Goal: Task Accomplishment & Management: Manage account settings

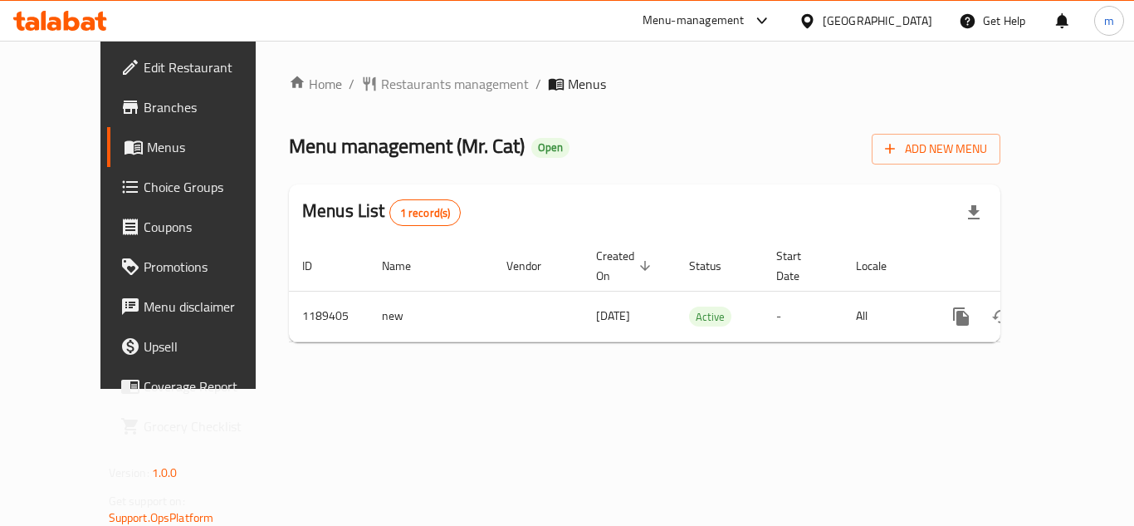
click at [144, 178] on span "Choice Groups" at bounding box center [210, 187] width 133 height 20
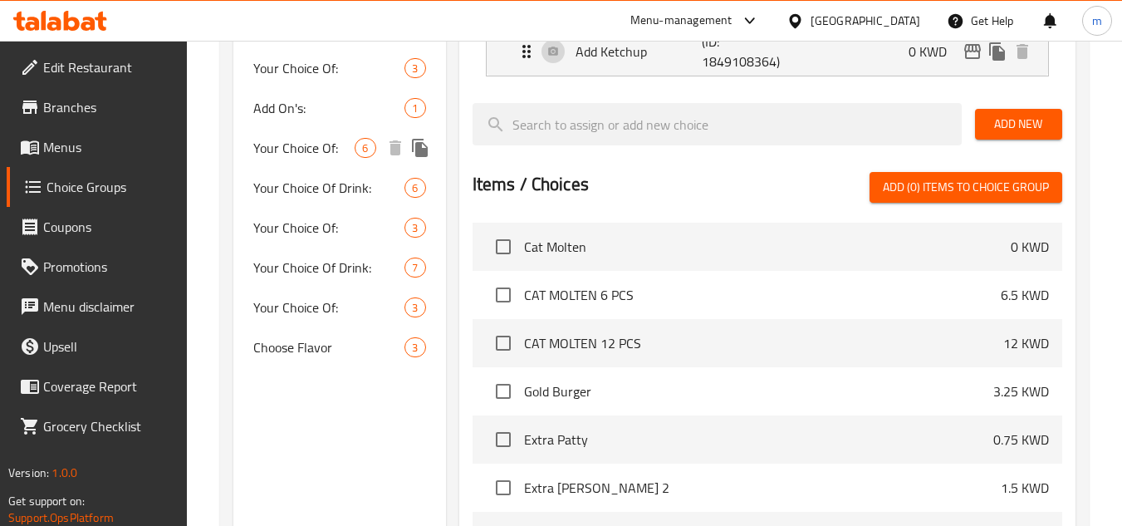
scroll to position [969, 0]
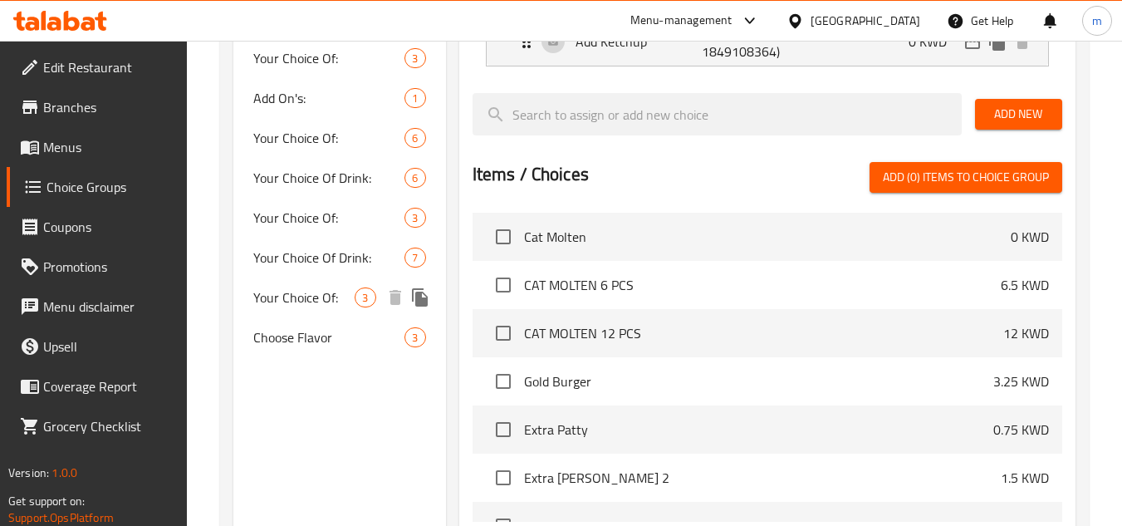
click at [320, 287] on span "Your Choice Of:" at bounding box center [303, 297] width 101 height 20
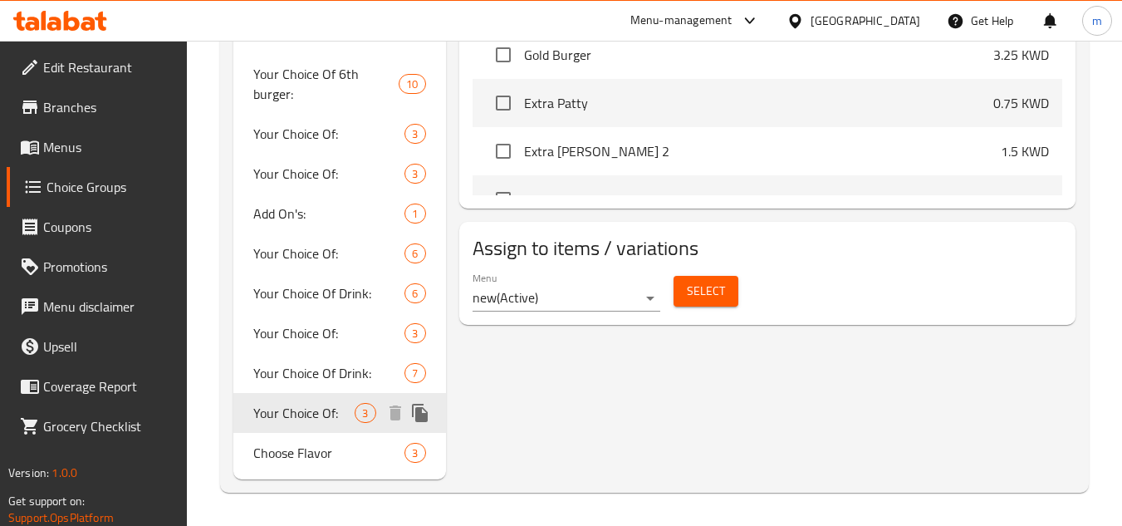
type input "Your Choice Of:"
type input "إختيارك من:"
type input "1"
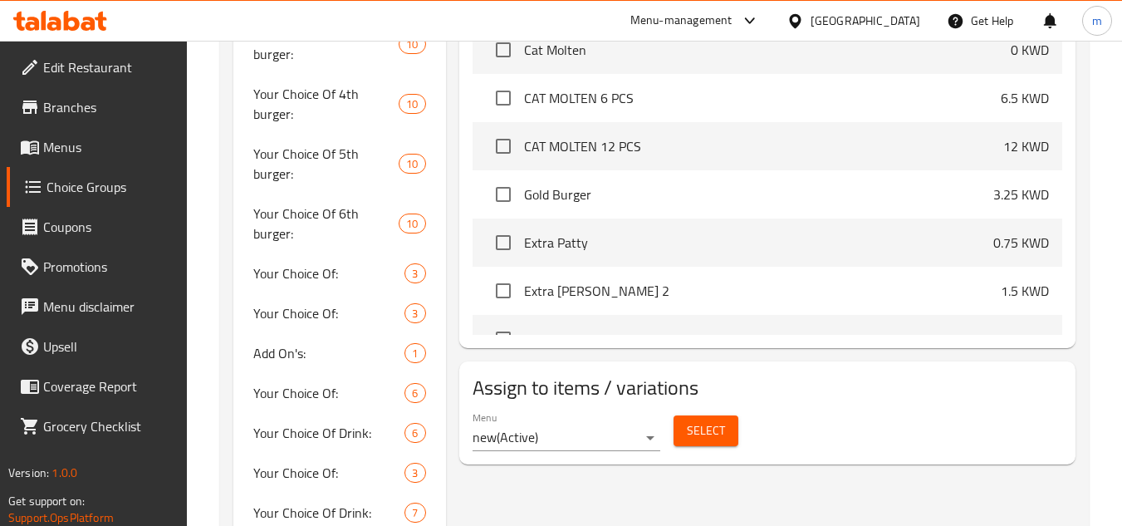
scroll to position [754, 0]
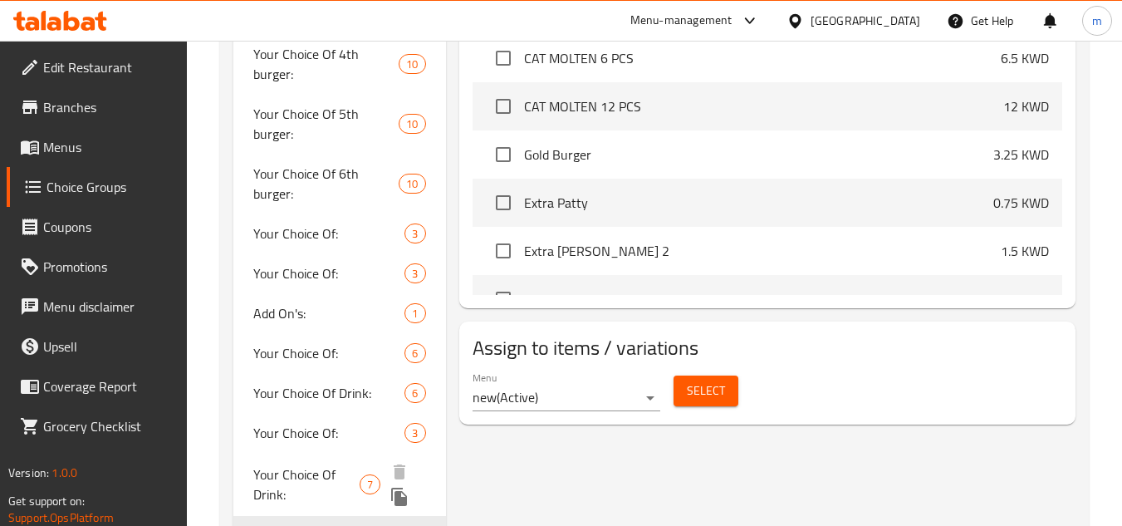
drag, startPoint x: 307, startPoint y: 362, endPoint x: 291, endPoint y: 347, distance: 22.3
click at [307, 464] on span "Your Choice Of Drink:" at bounding box center [306, 484] width 106 height 40
type input "Your Choice Of Drink:"
type input "إختيارك من المشروب:"
type input "0"
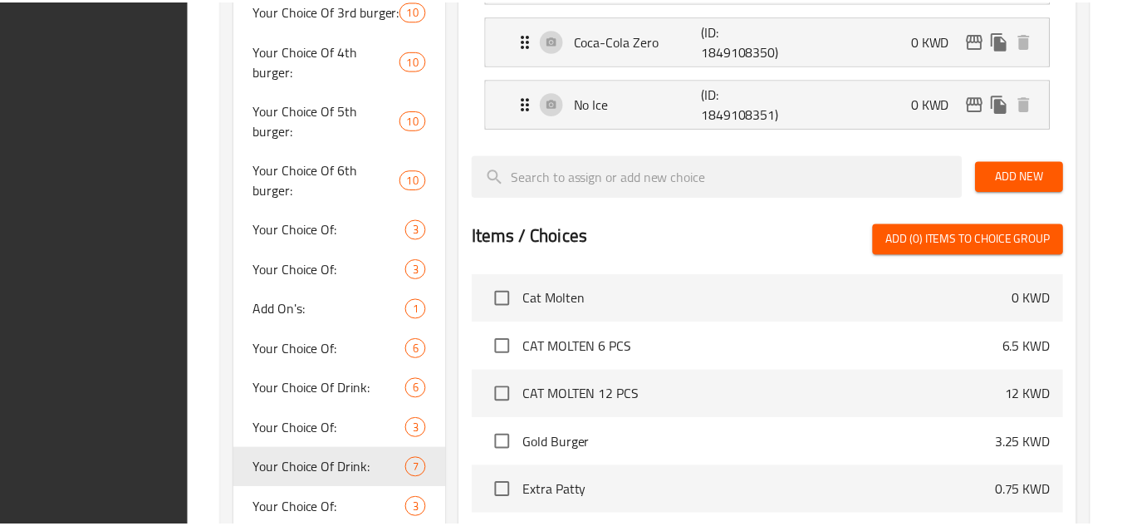
scroll to position [958, 0]
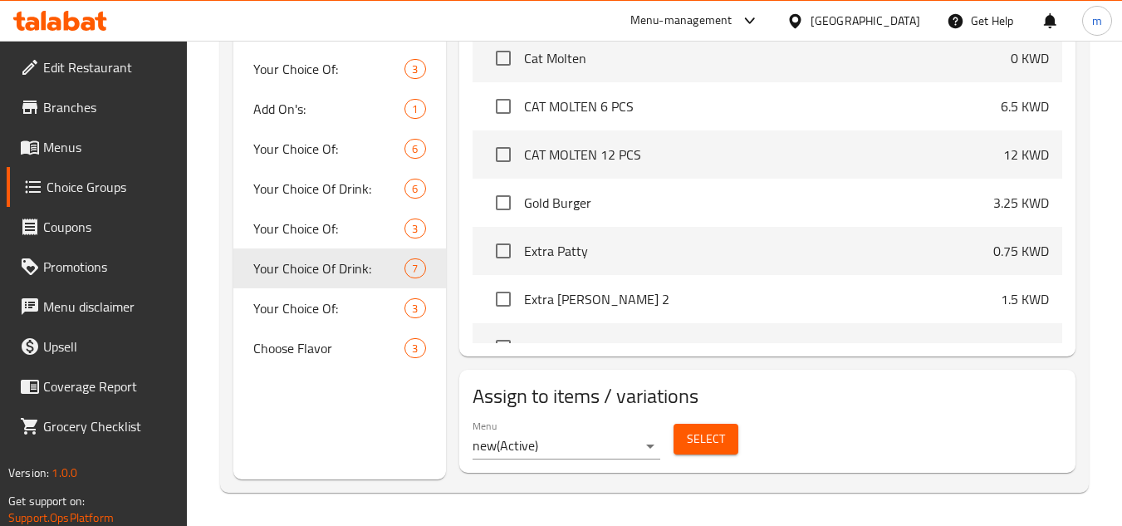
click at [801, 21] on icon at bounding box center [795, 20] width 12 height 14
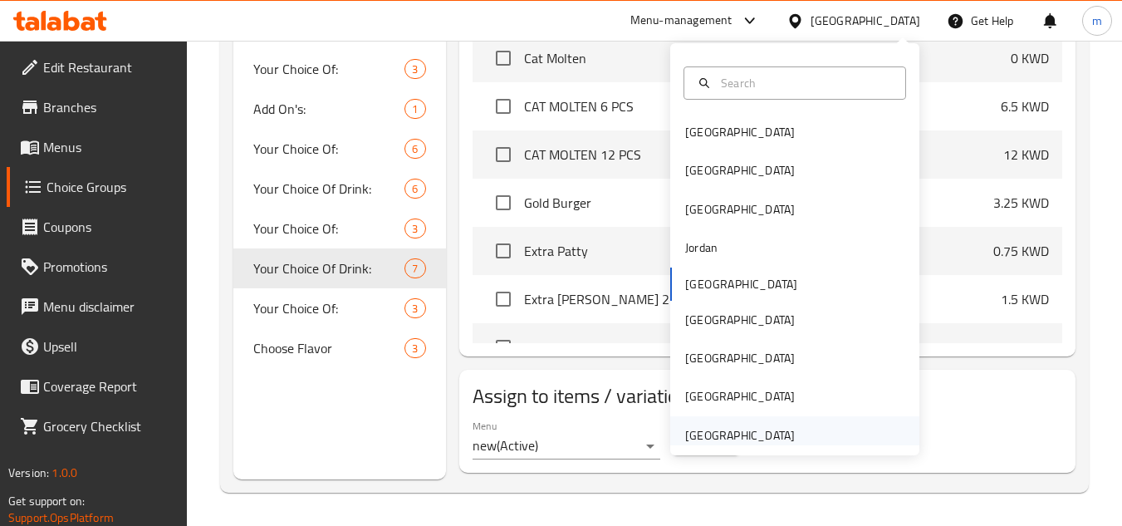
click at [682, 424] on div "[GEOGRAPHIC_DATA]" at bounding box center [740, 435] width 136 height 38
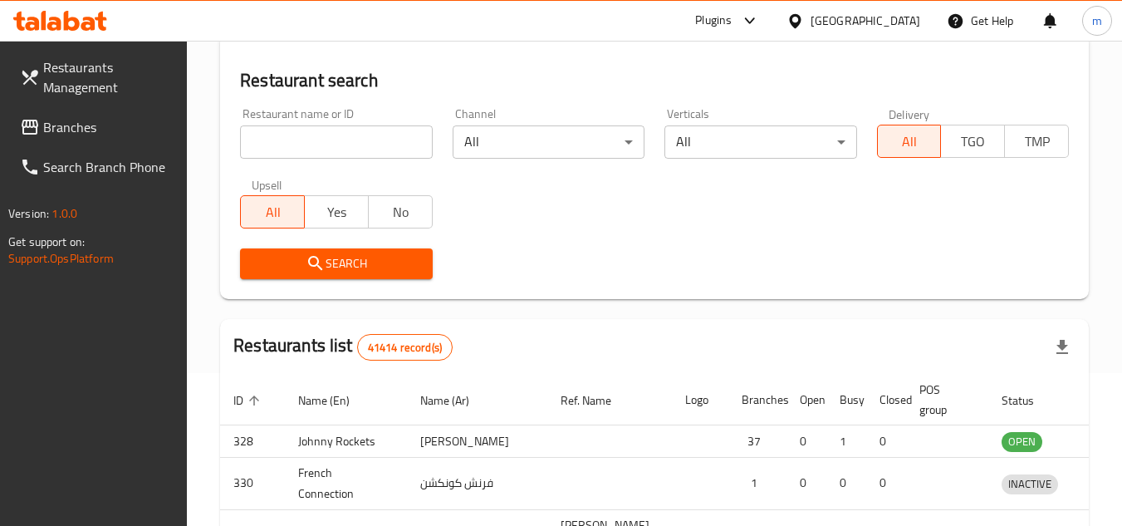
scroll to position [732, 0]
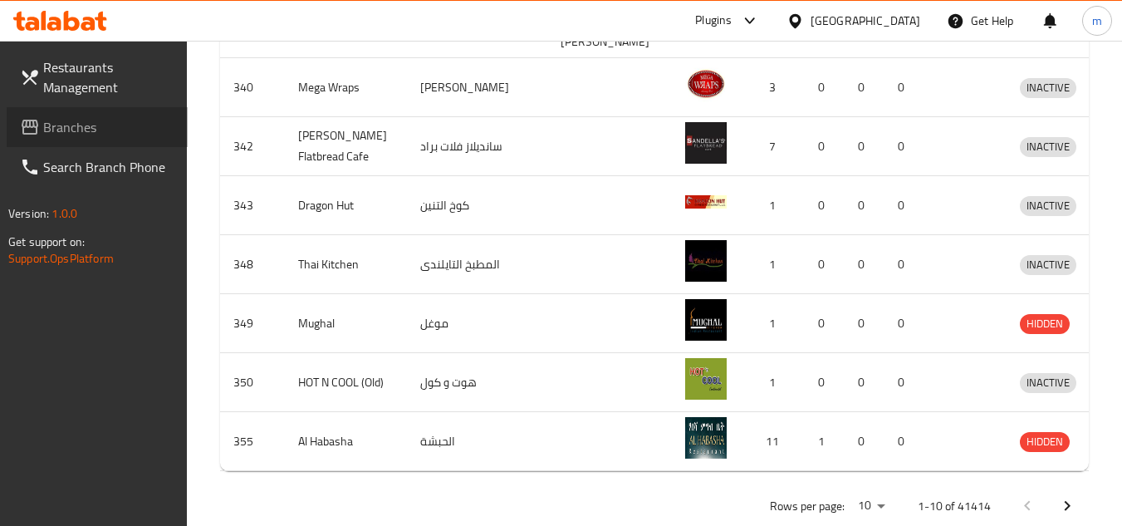
click at [119, 121] on span "Branches" at bounding box center [108, 127] width 131 height 20
